Goal: Navigation & Orientation: Find specific page/section

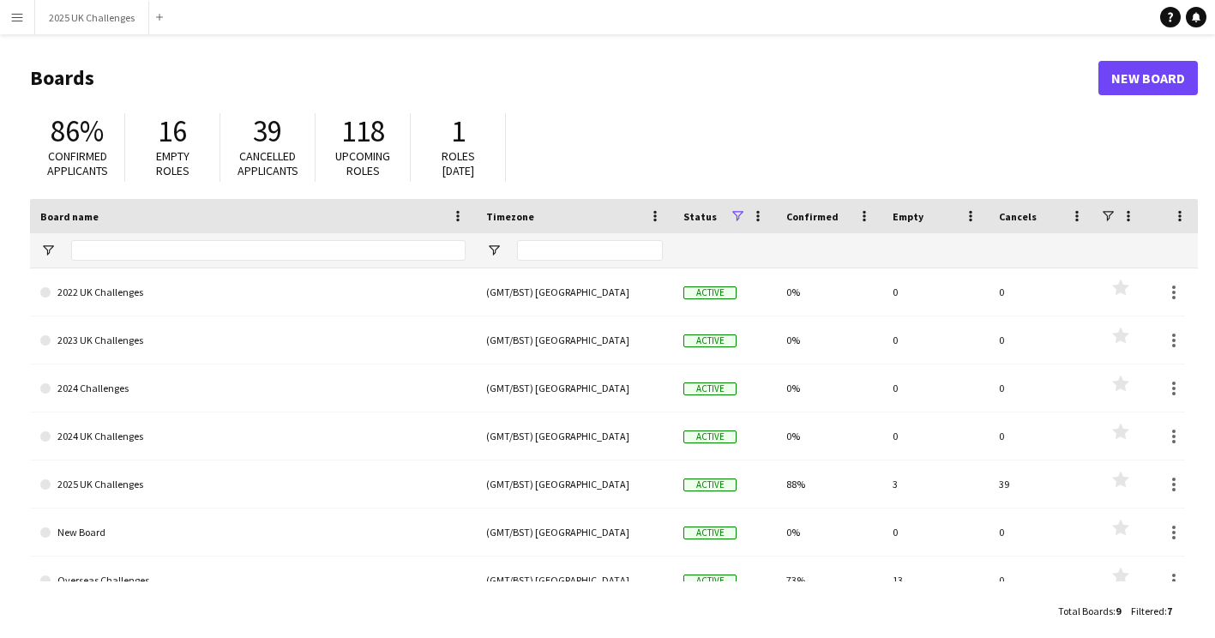
click at [82, 40] on main "Boards New Board 86% Confirmed applicants 16 Empty roles 39 Cancelled applicant…" at bounding box center [607, 343] width 1215 height 619
click at [82, 28] on button "2025 UK Challenges Close" at bounding box center [92, 17] width 114 height 33
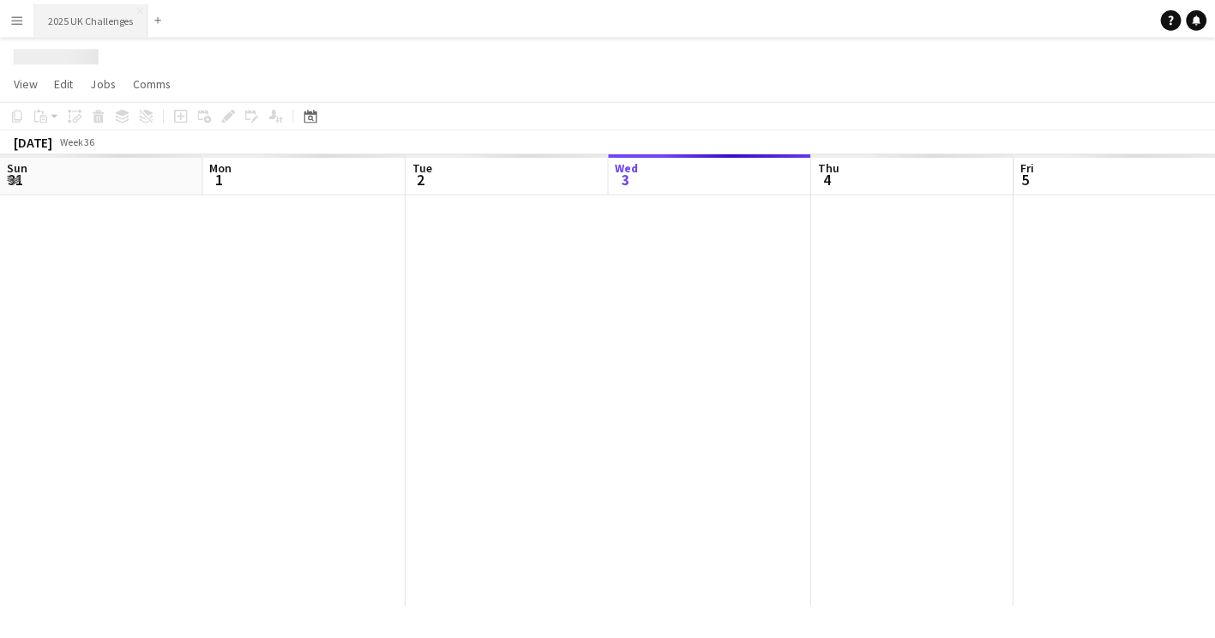
scroll to position [0, 410]
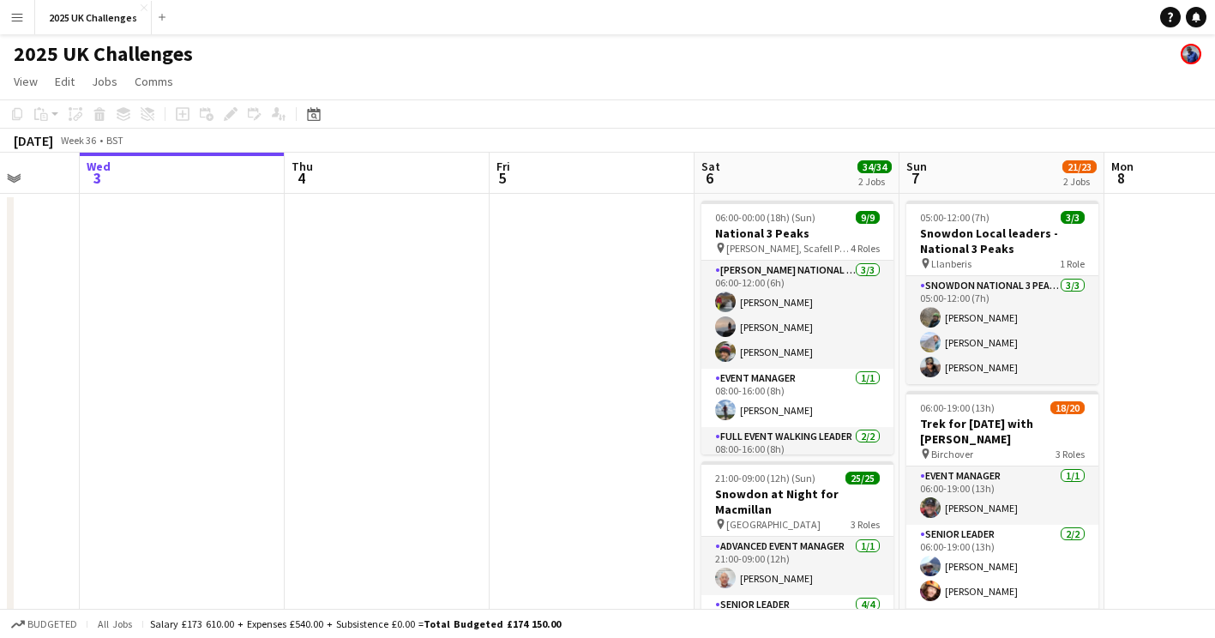
drag, startPoint x: 543, startPoint y: 399, endPoint x: 426, endPoint y: 399, distance: 117.4
click at [426, 399] on app-calendar-viewport "Sun 31 Mon 1 Tue 2 Wed 3 Thu 4 Fri 5 Sat 6 34/34 2 Jobs Sun 7 21/23 2 Jobs Mon …" at bounding box center [607, 490] width 1215 height 675
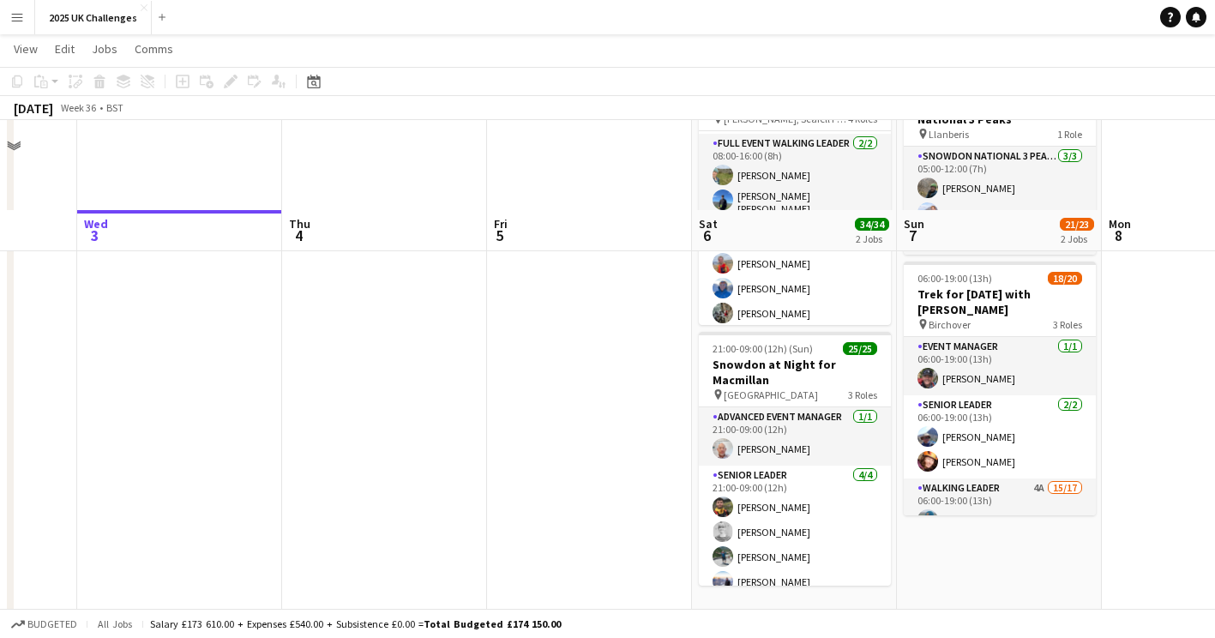
scroll to position [0, 0]
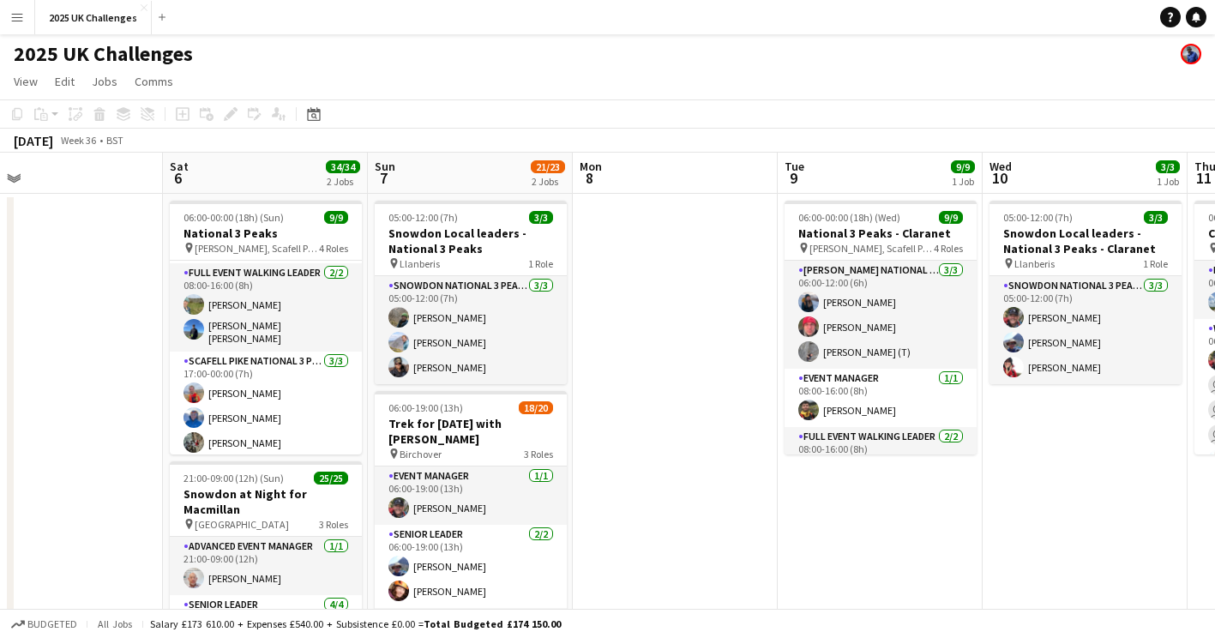
drag, startPoint x: 1139, startPoint y: 328, endPoint x: 410, endPoint y: 361, distance: 730.2
click at [402, 360] on app-calendar-viewport "Tue 2 Wed 3 Thu 4 Fri 5 Sat 6 34/34 2 Jobs Sun 7 21/23 2 Jobs Mon 8 Tue 9 9/9 1…" at bounding box center [607, 490] width 1215 height 675
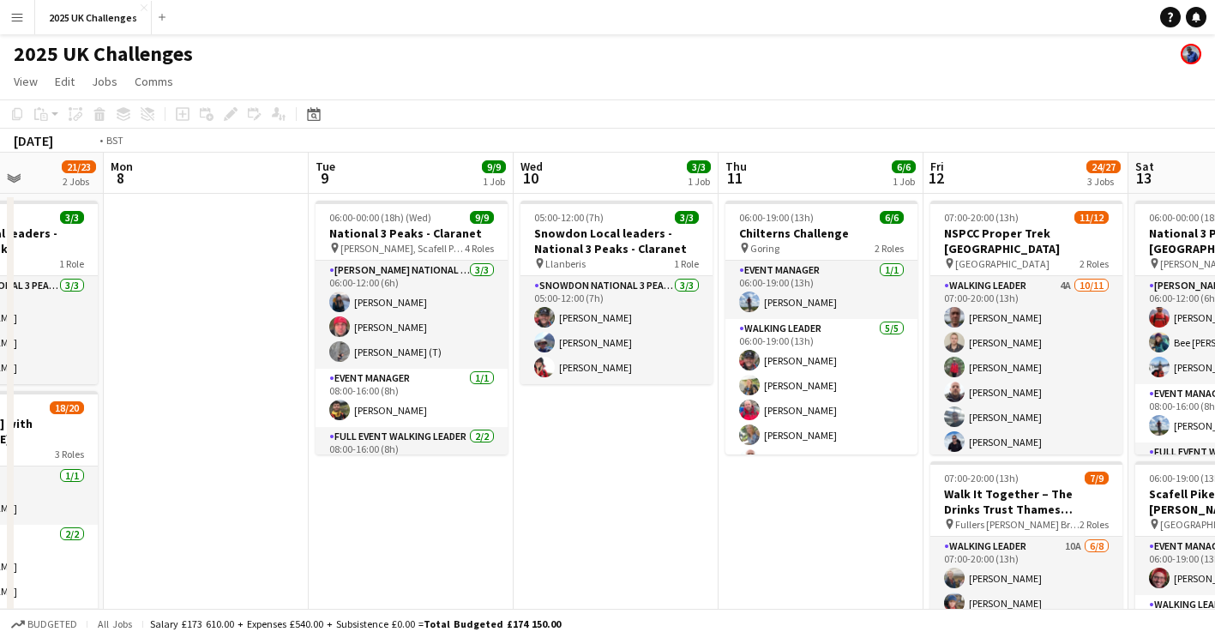
drag, startPoint x: 933, startPoint y: 528, endPoint x: 479, endPoint y: 502, distance: 454.2
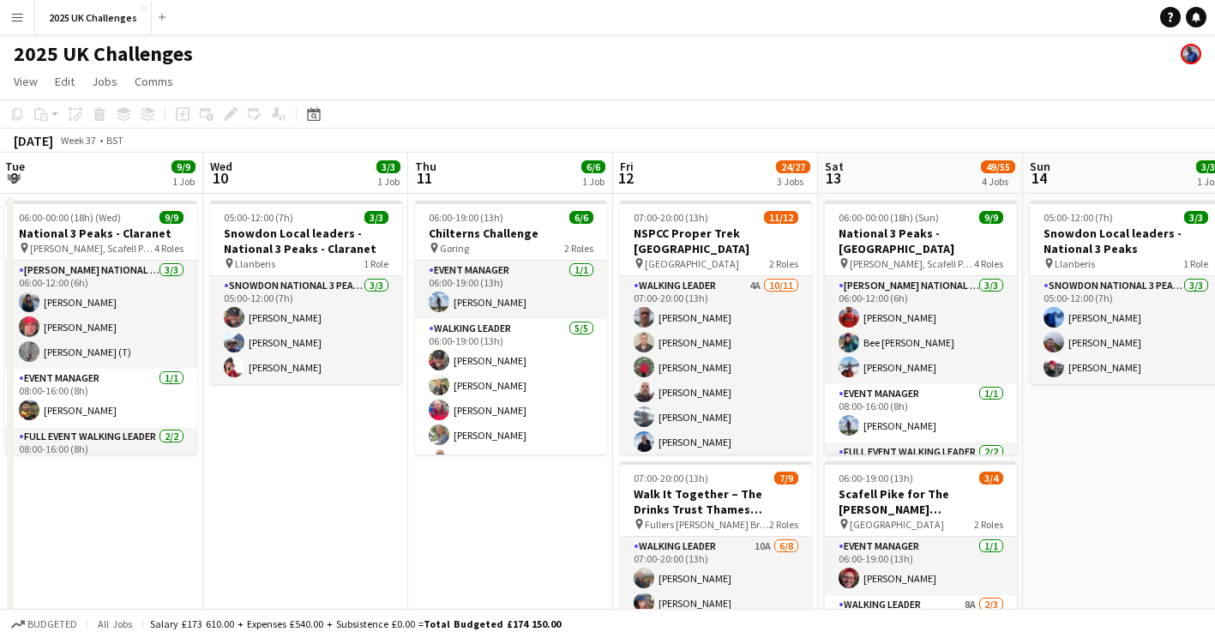
scroll to position [0, 507]
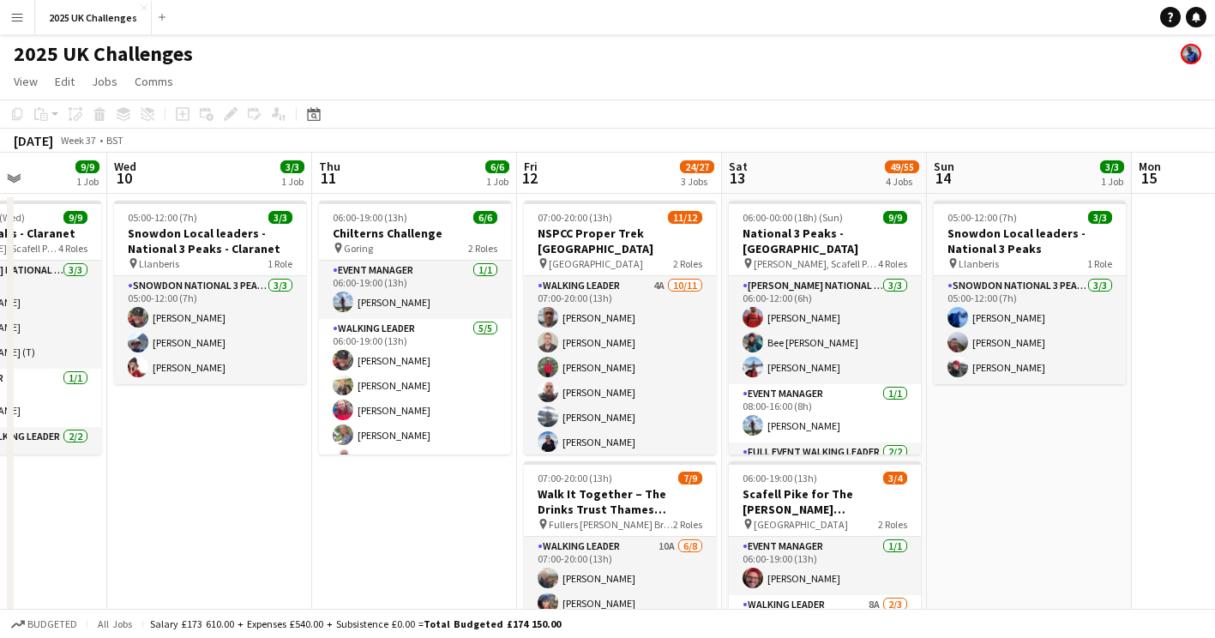
drag, startPoint x: 553, startPoint y: 491, endPoint x: 351, endPoint y: 493, distance: 201.4
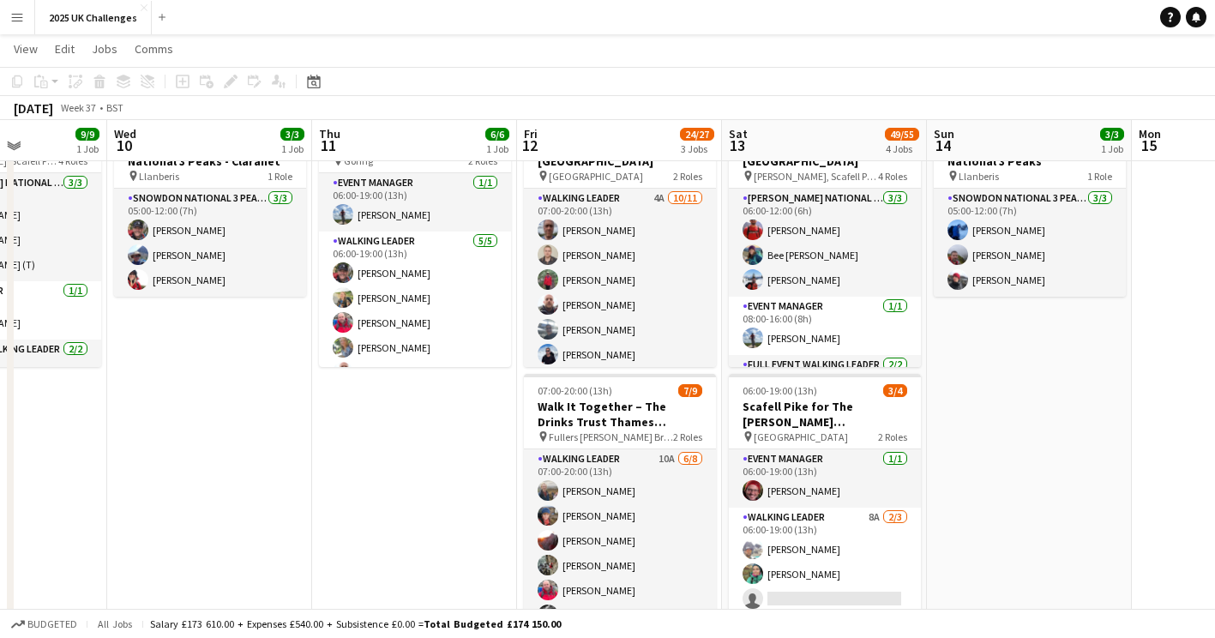
scroll to position [0, 0]
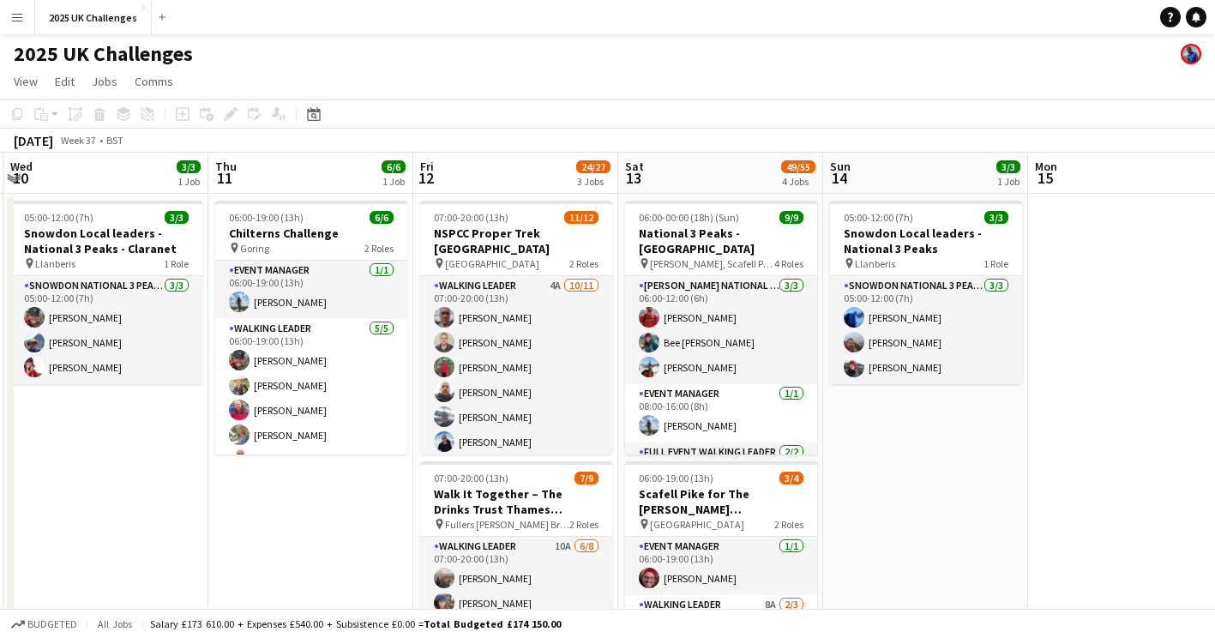
drag, startPoint x: 1084, startPoint y: 501, endPoint x: 582, endPoint y: 490, distance: 502.4
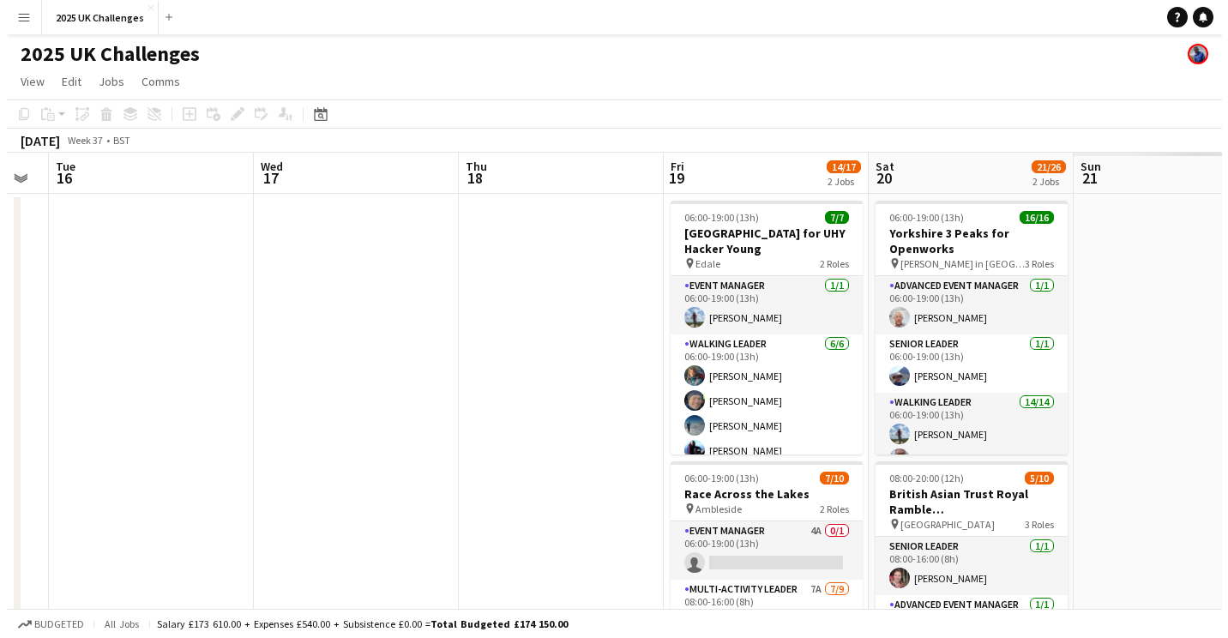
scroll to position [0, 542]
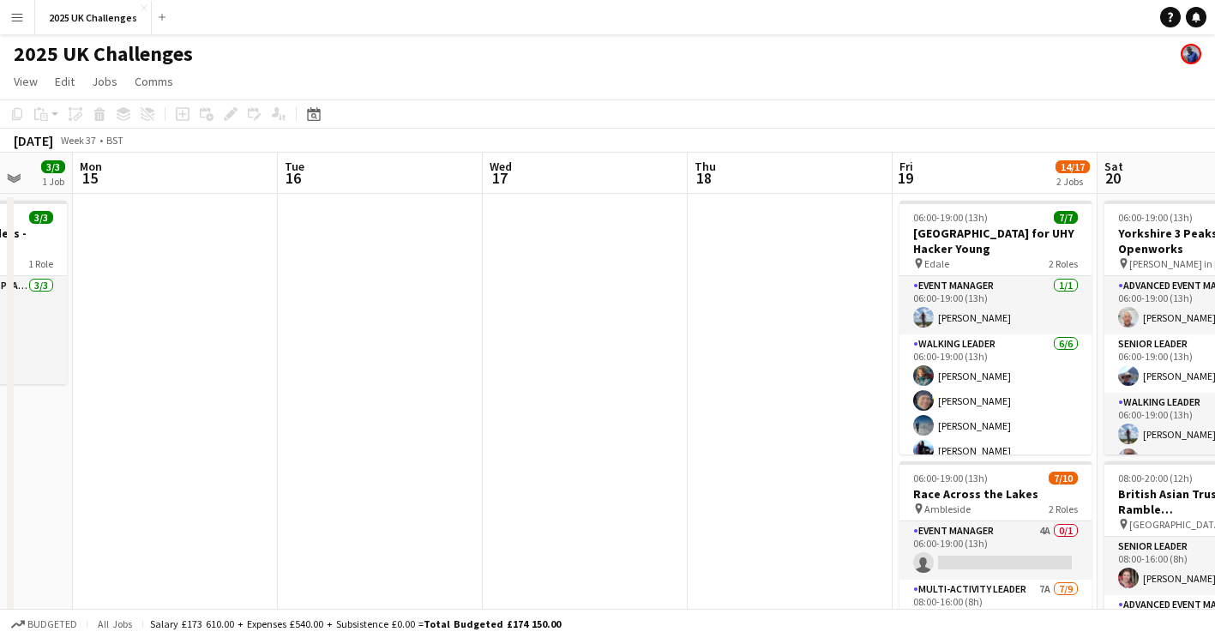
drag, startPoint x: 741, startPoint y: 513, endPoint x: 398, endPoint y: 486, distance: 344.0
click at [27, 23] on button "Menu" at bounding box center [17, 17] width 34 height 34
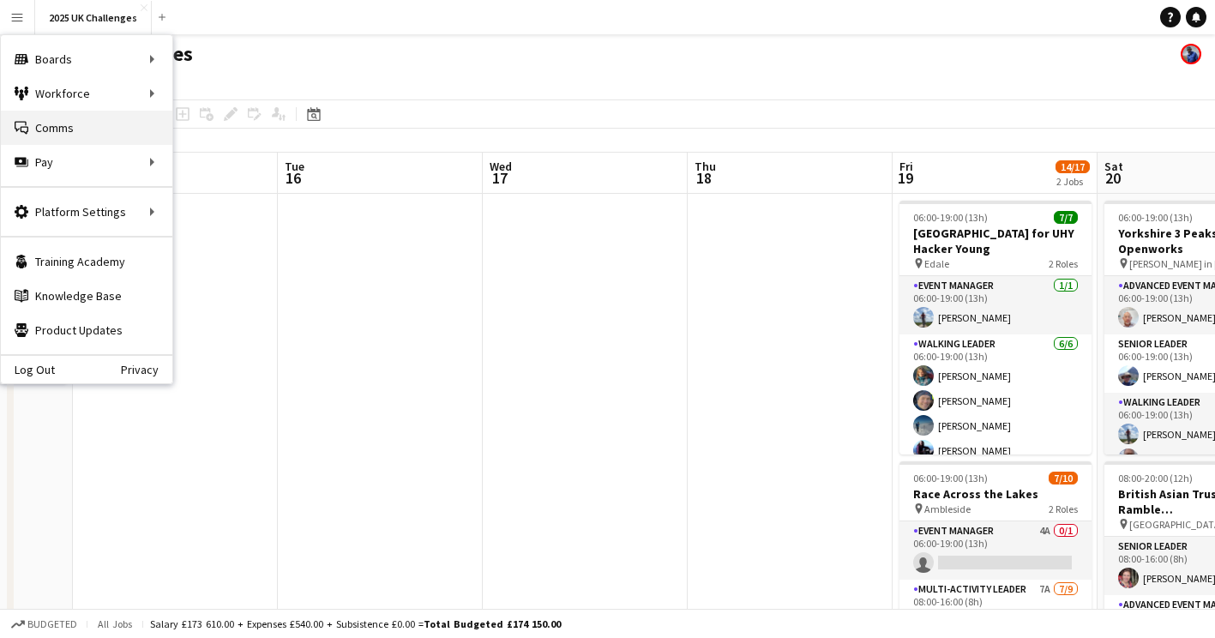
click at [40, 123] on link "Comms Comms" at bounding box center [86, 128] width 171 height 34
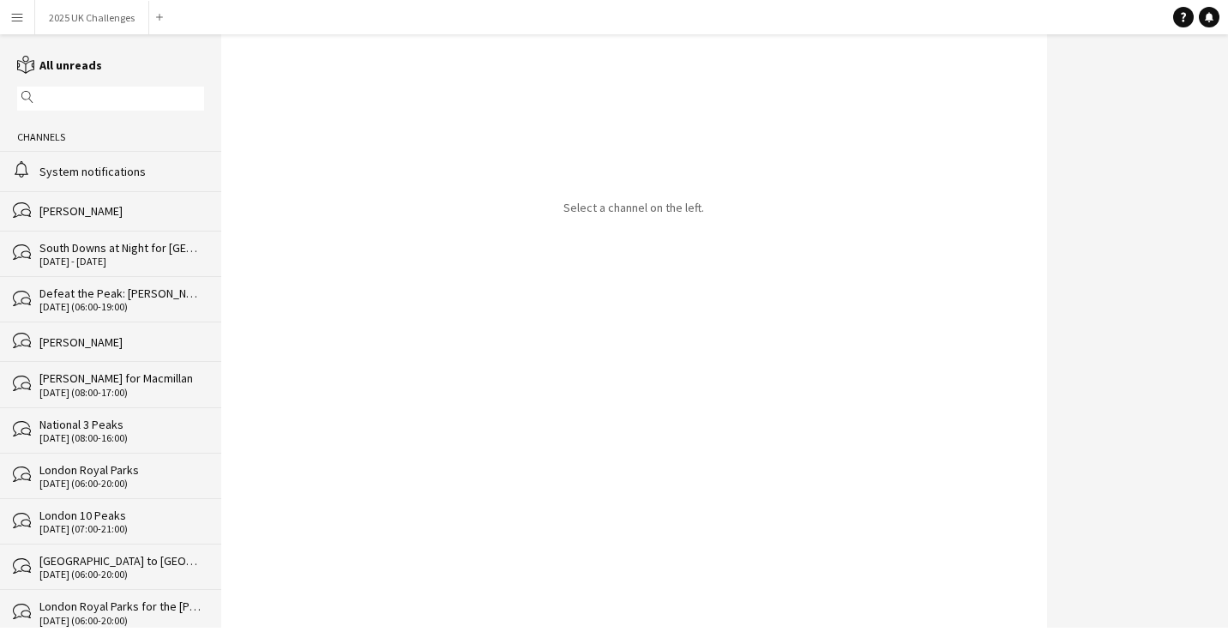
click at [75, 172] on div "System notifications" at bounding box center [121, 171] width 165 height 15
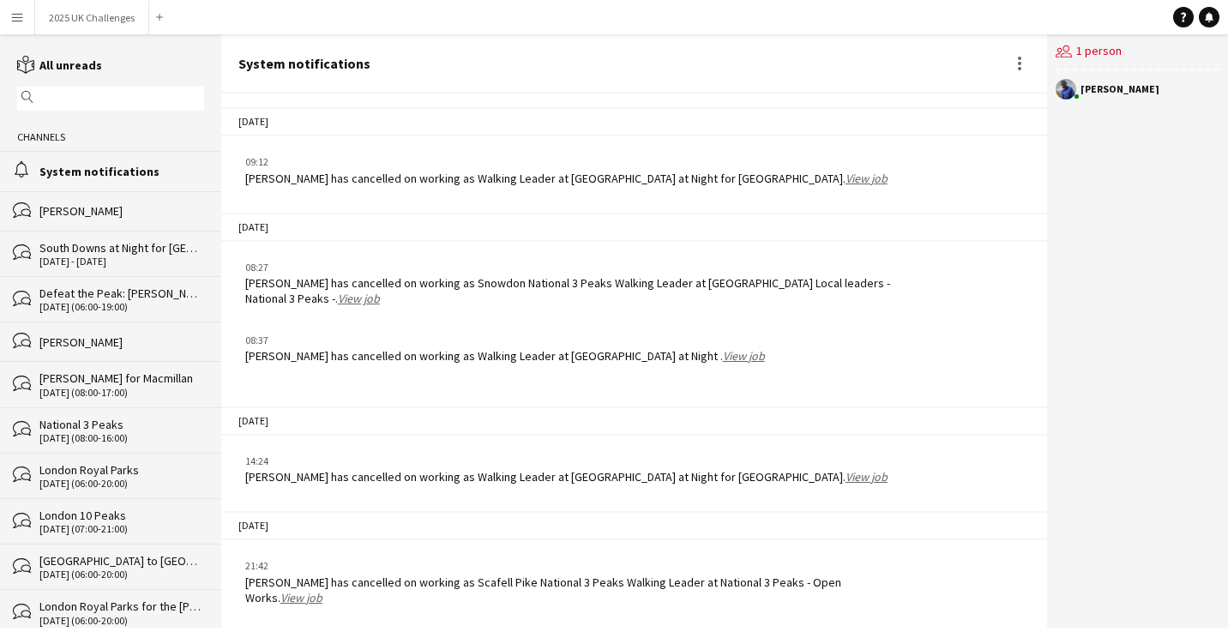
scroll to position [2464, 0]
